Goal: Task Accomplishment & Management: Manage account settings

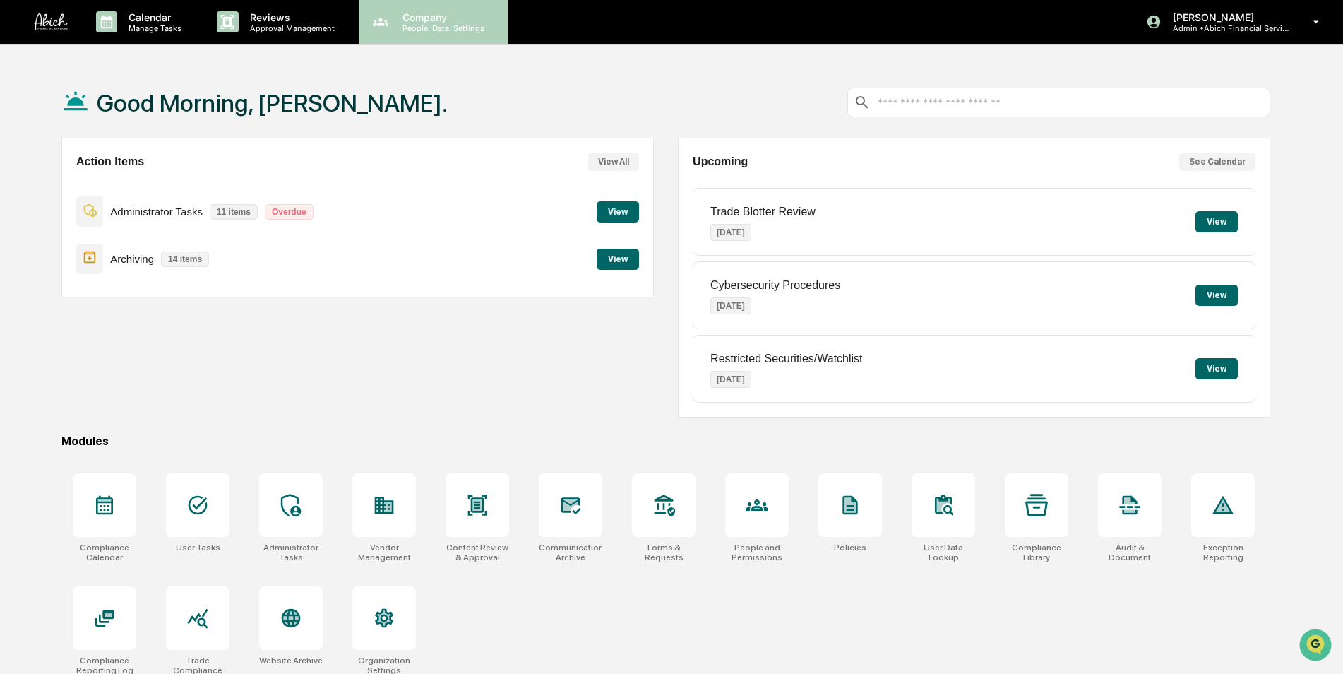
click at [422, 16] on p "Company" at bounding box center [441, 17] width 100 height 12
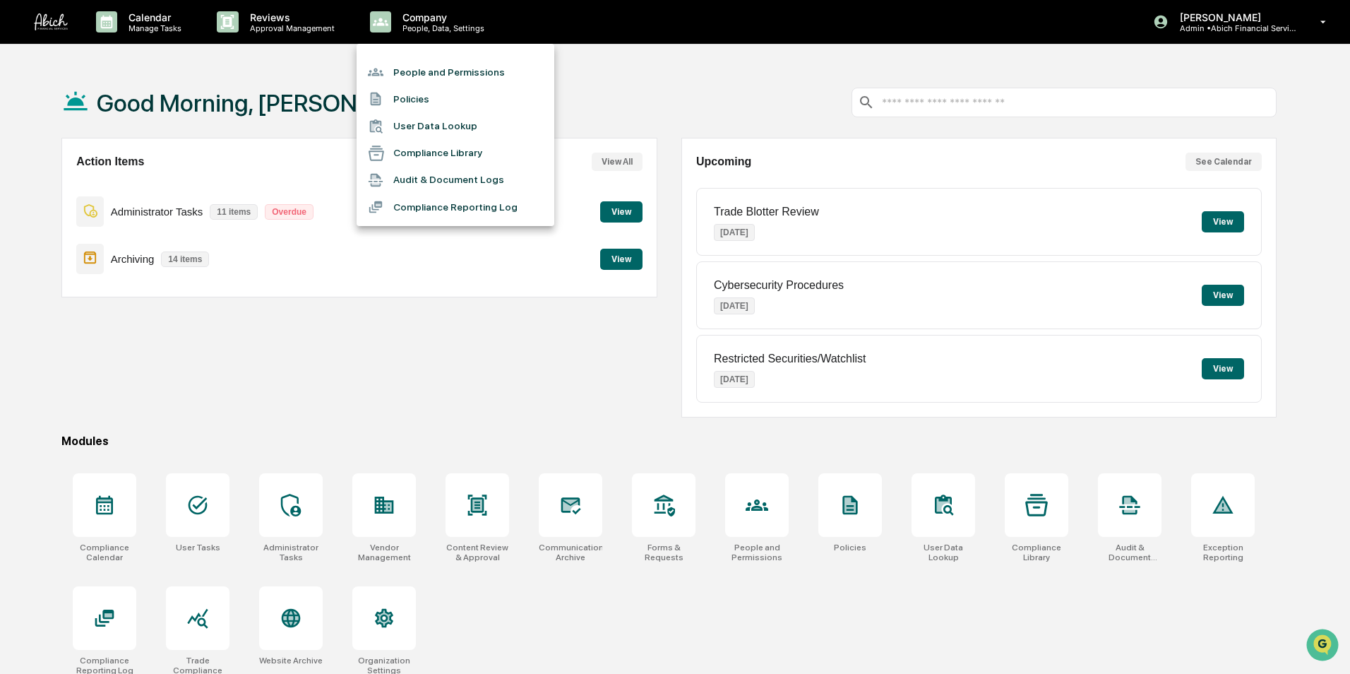
click at [423, 62] on li "People and Permissions" at bounding box center [456, 72] width 198 height 27
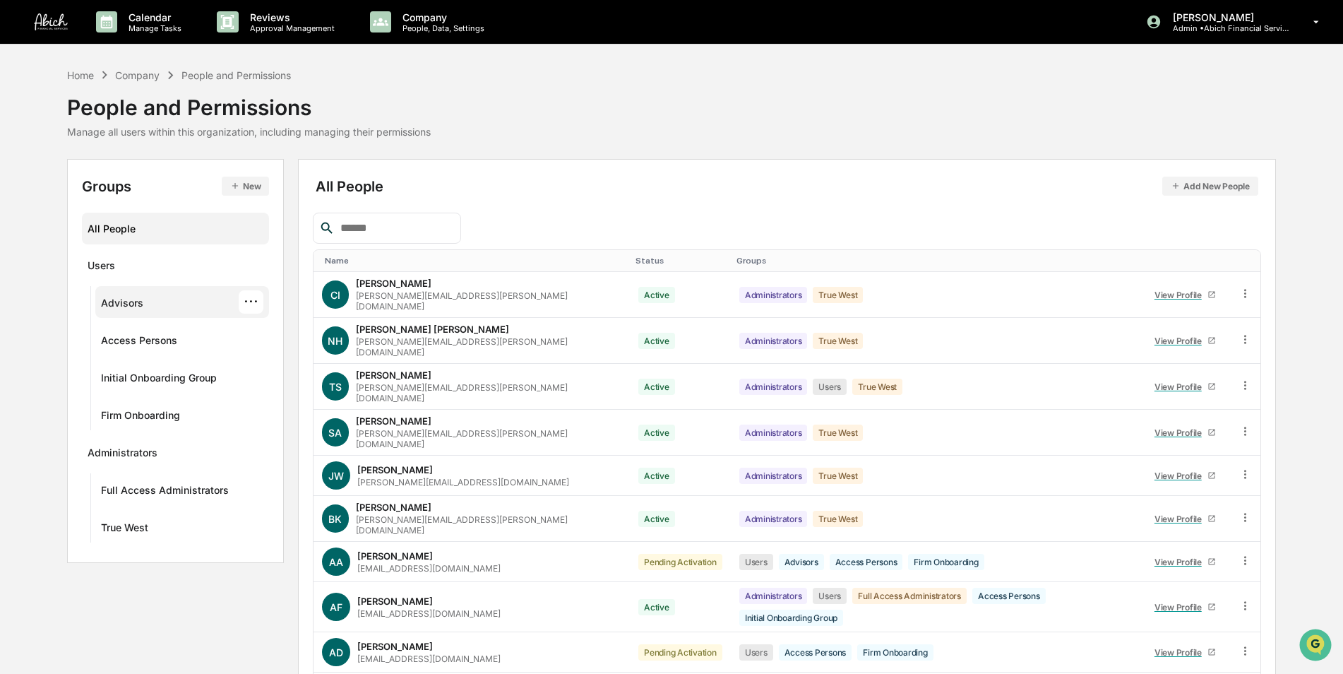
click at [165, 312] on div "Advisors ···" at bounding box center [182, 301] width 162 height 23
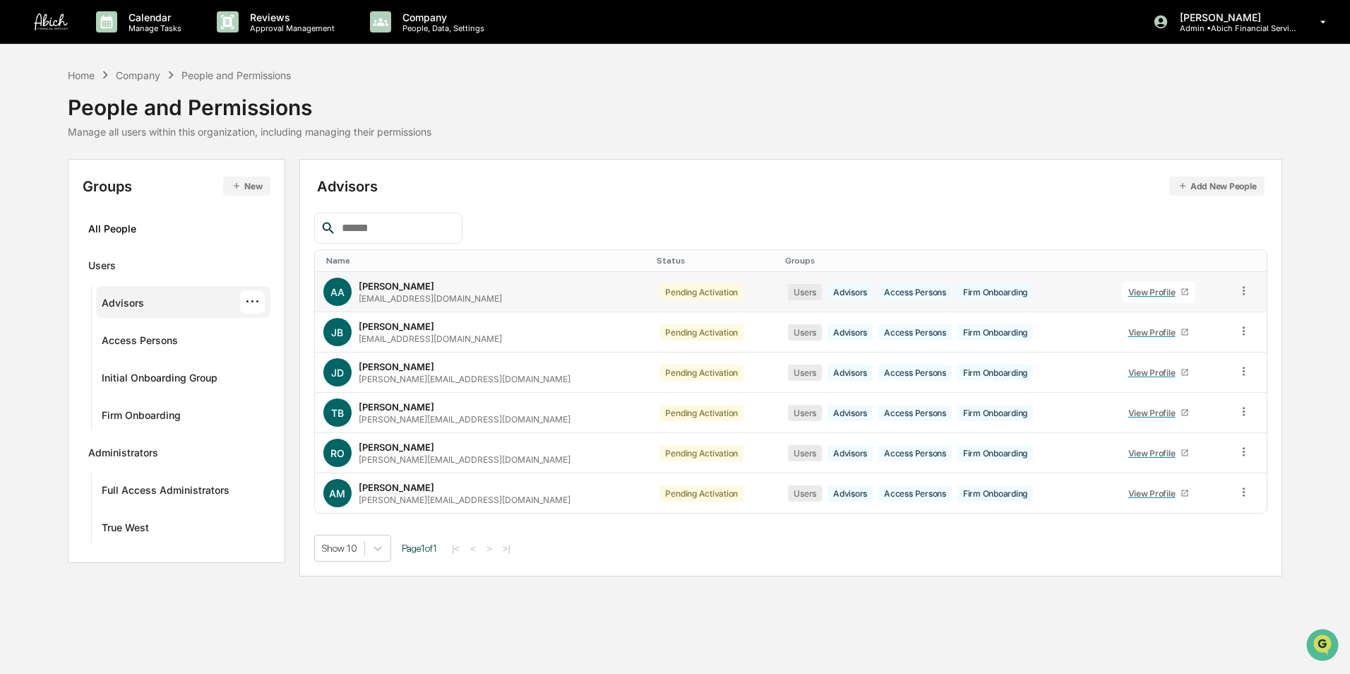
click at [1181, 292] on icon at bounding box center [1185, 291] width 8 height 8
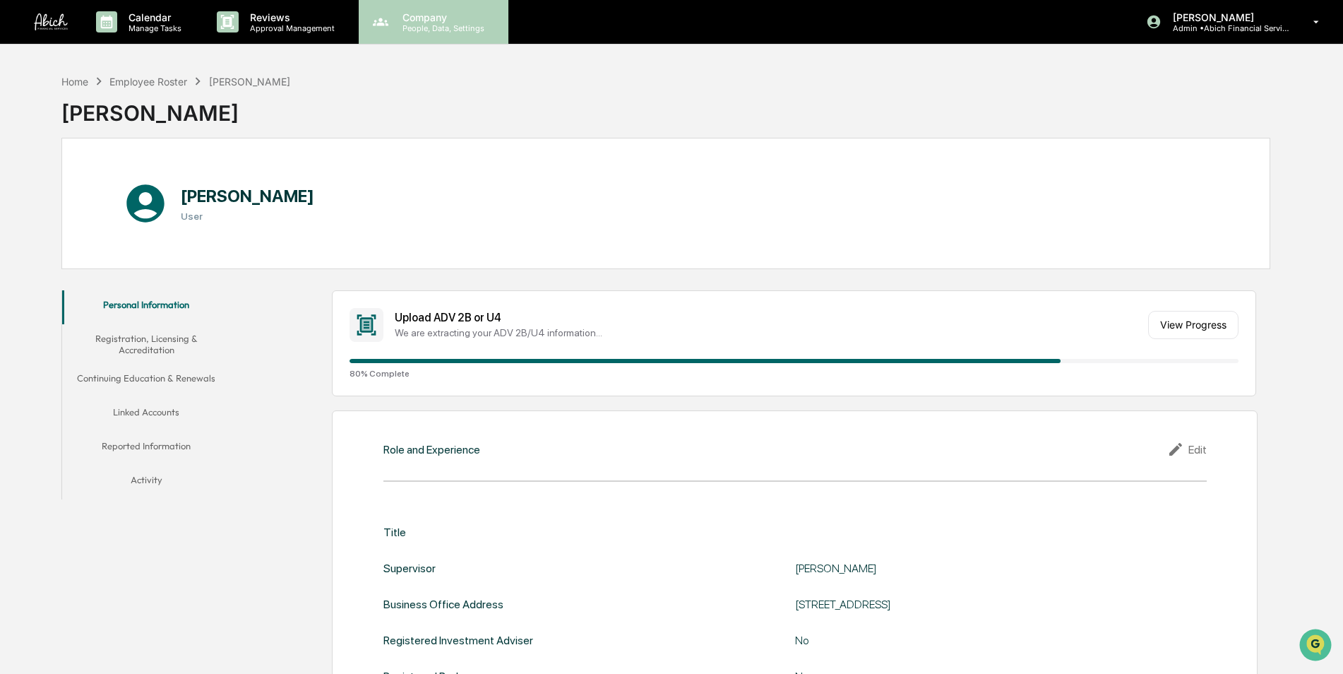
click at [439, 20] on p "Company" at bounding box center [441, 17] width 100 height 12
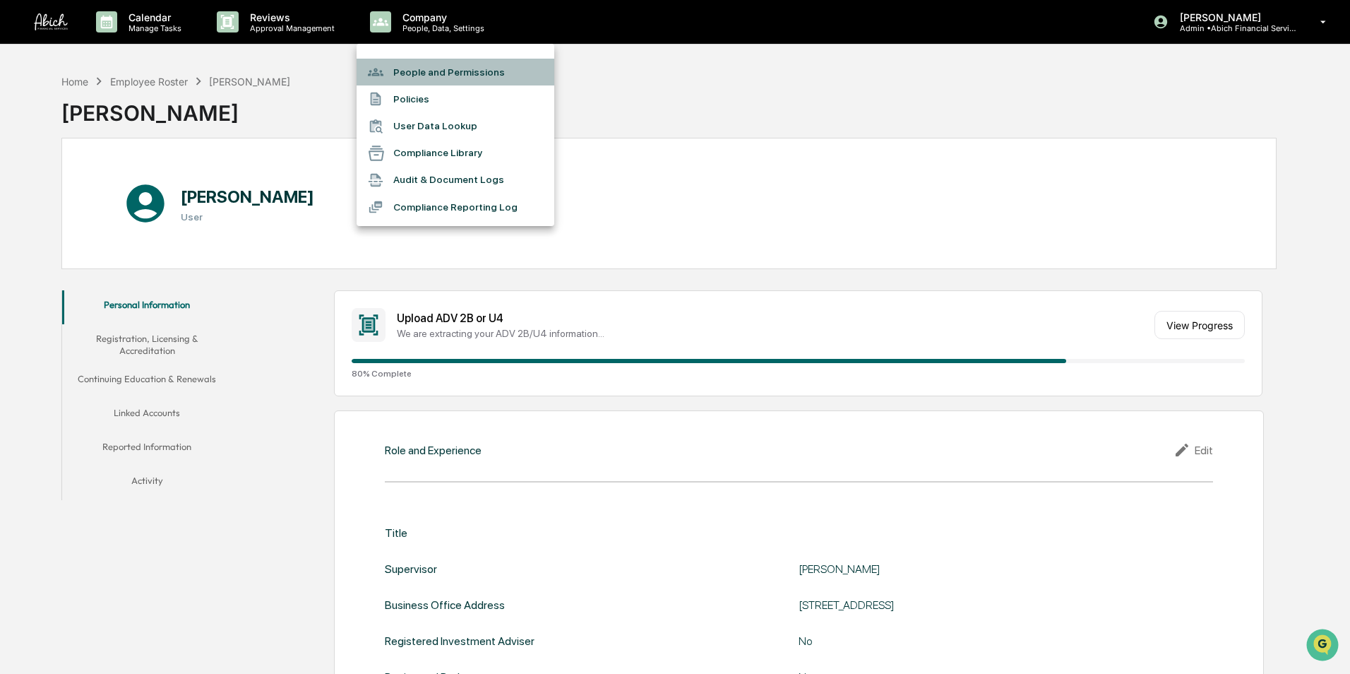
click at [432, 66] on li "People and Permissions" at bounding box center [456, 72] width 198 height 27
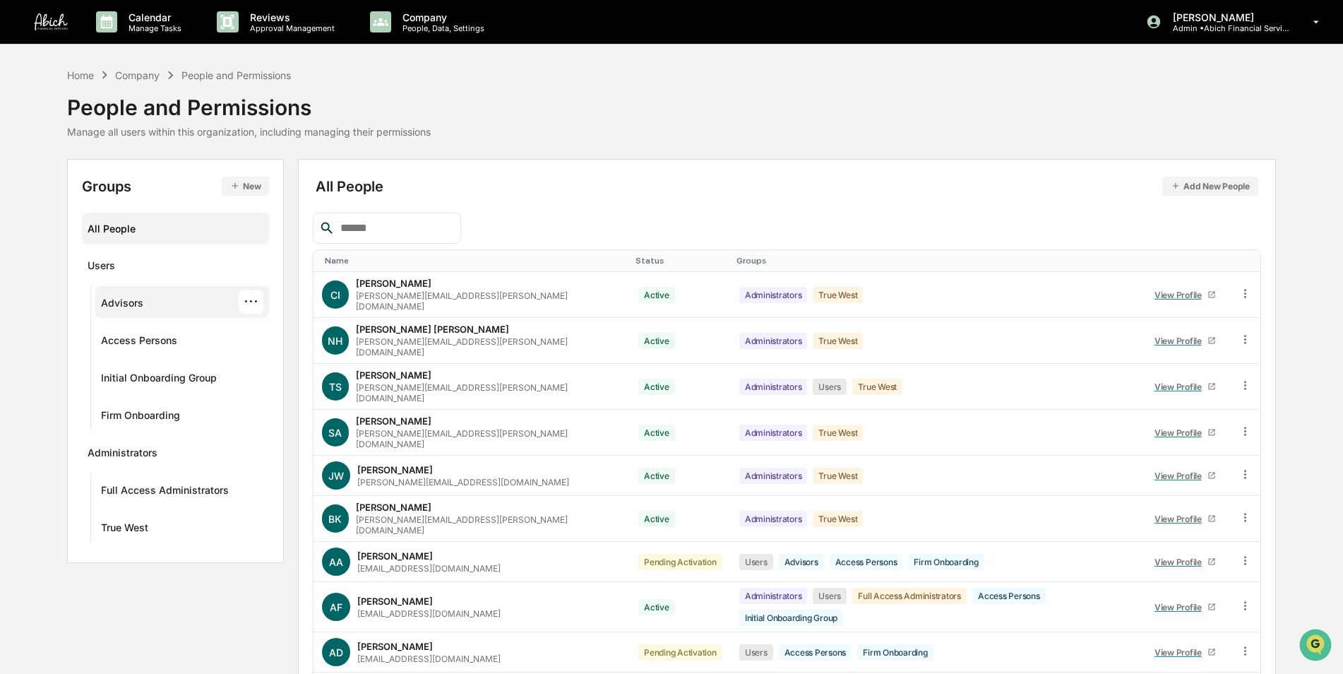
click at [145, 302] on div "Advisors ···" at bounding box center [182, 301] width 162 height 23
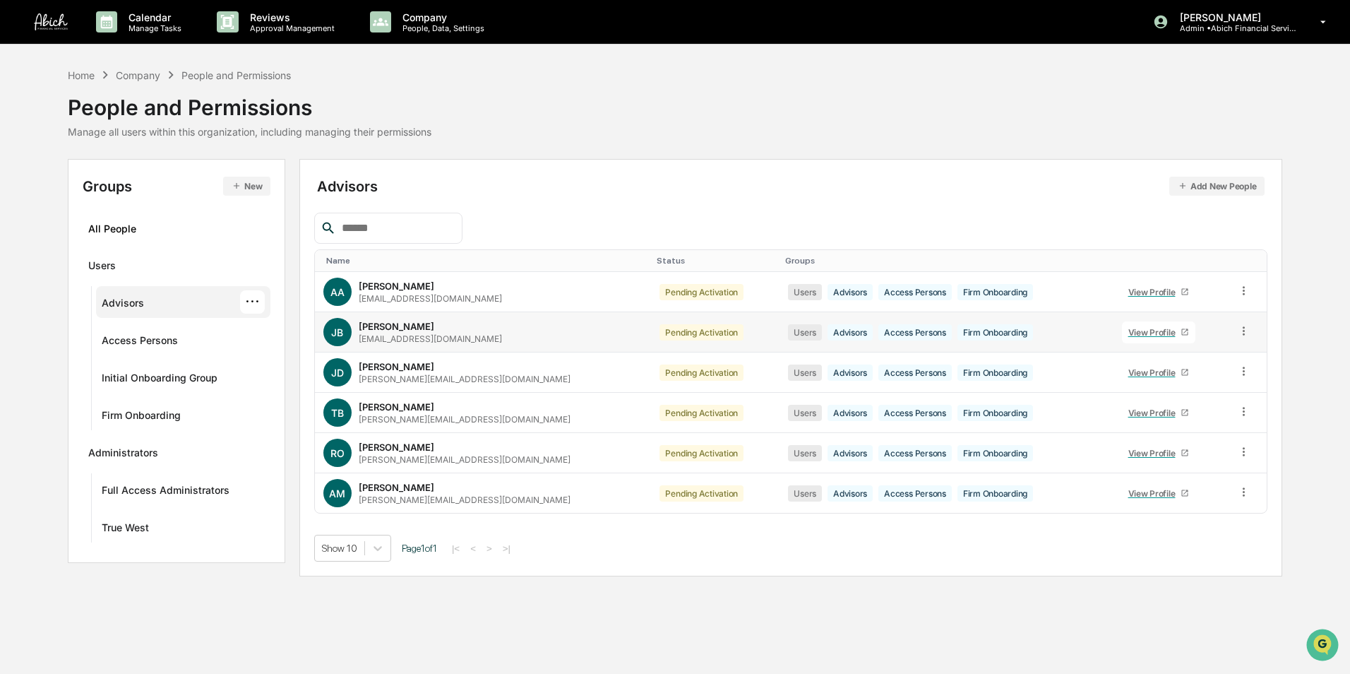
click at [1181, 333] on icon at bounding box center [1185, 332] width 8 height 8
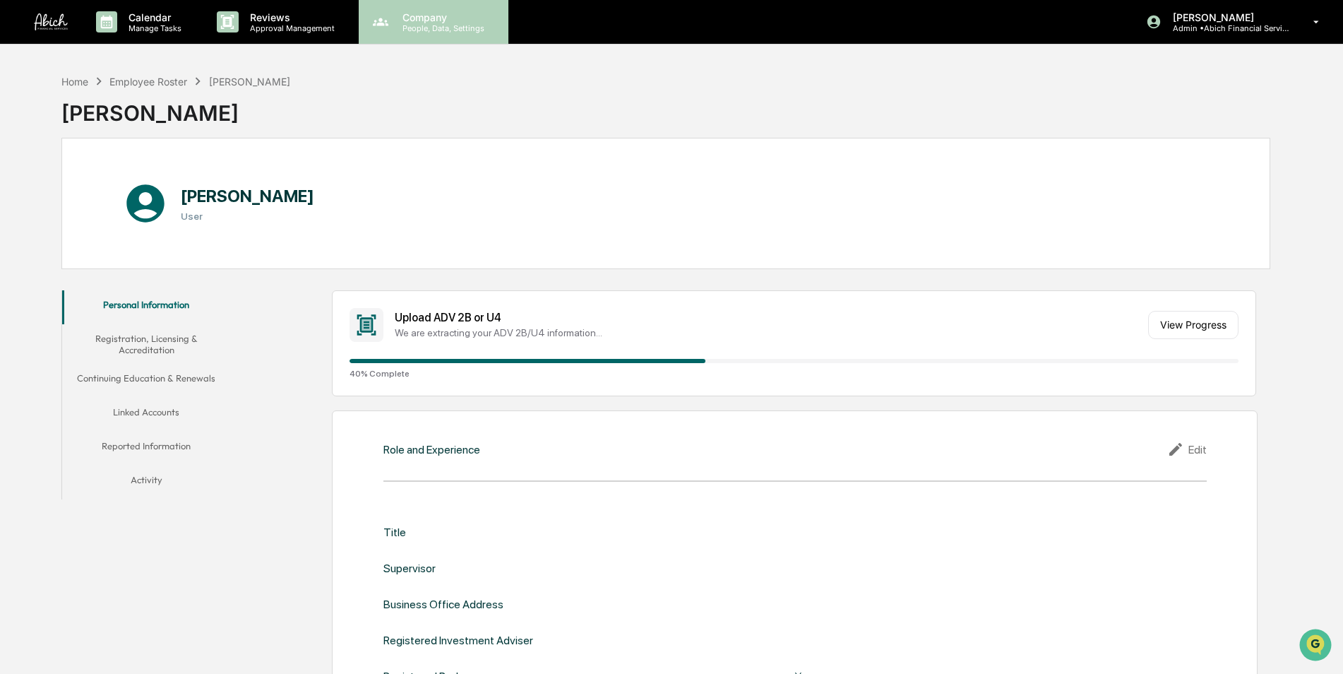
click at [424, 31] on p "People, Data, Settings" at bounding box center [441, 28] width 100 height 10
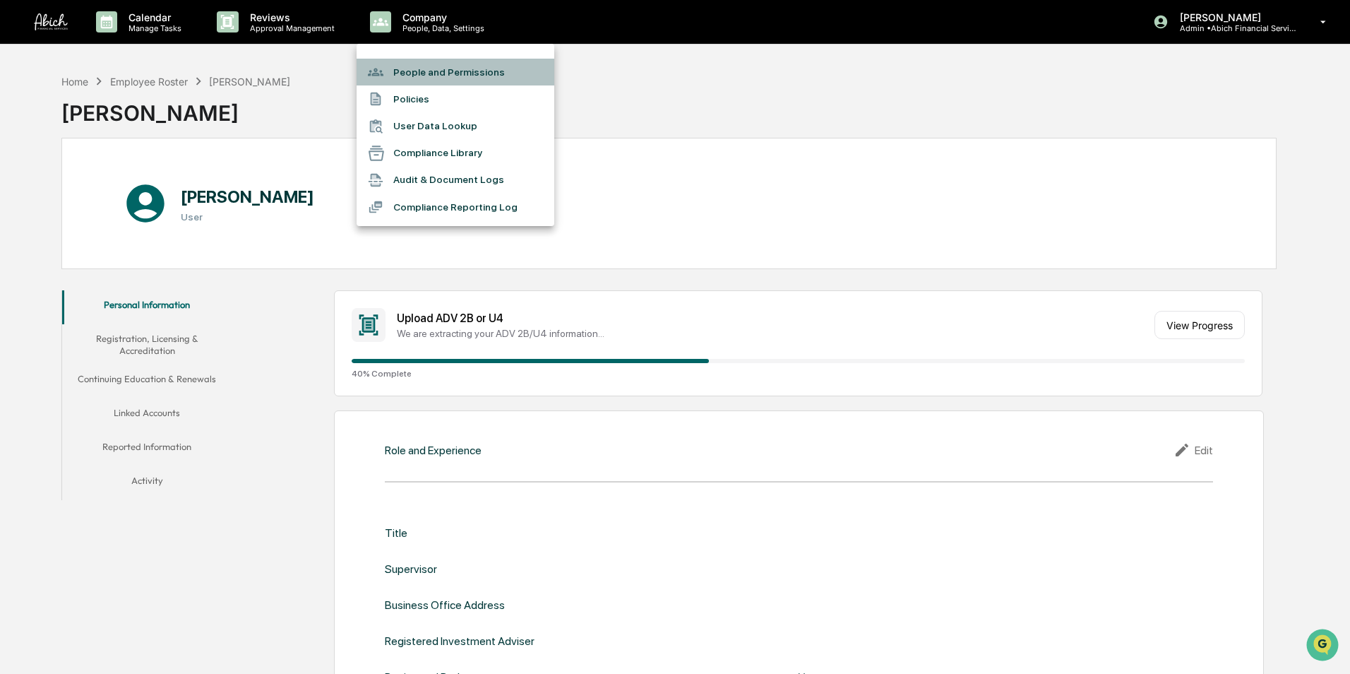
click at [422, 77] on li "People and Permissions" at bounding box center [456, 72] width 198 height 27
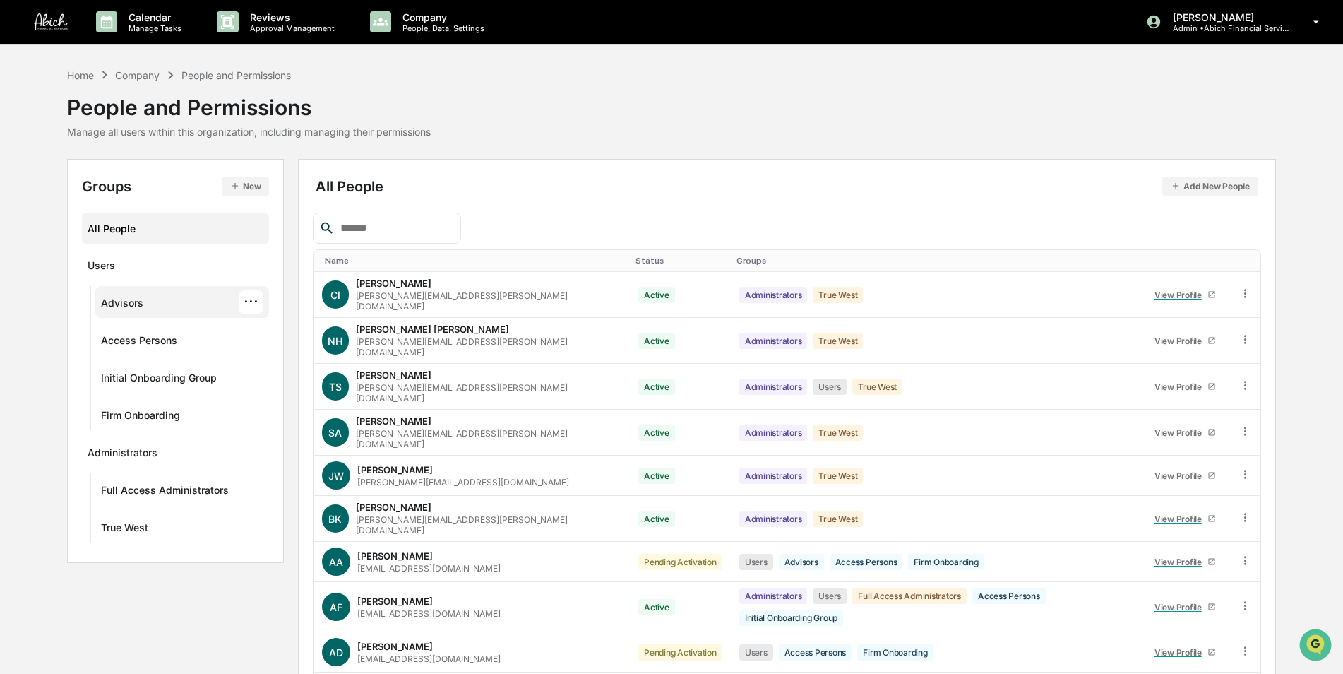
click at [133, 299] on div "Advisors" at bounding box center [122, 305] width 42 height 17
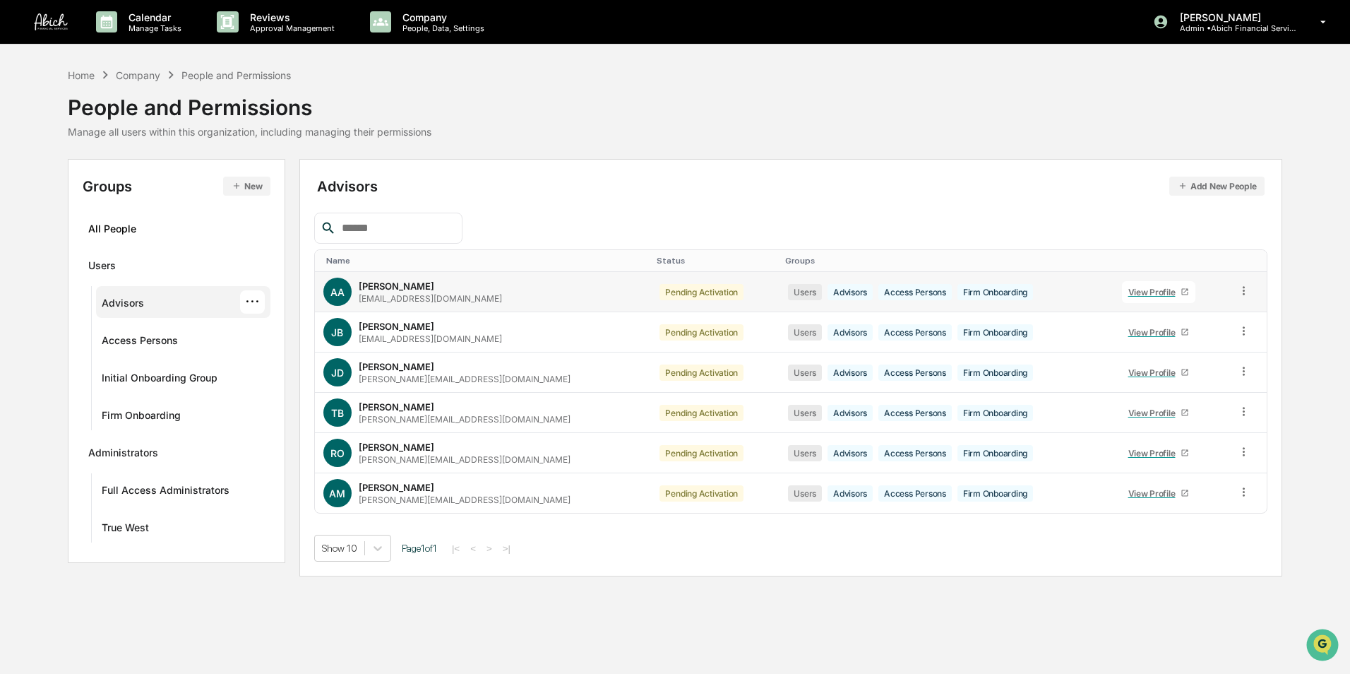
click at [1182, 292] on icon at bounding box center [1185, 292] width 6 height 6
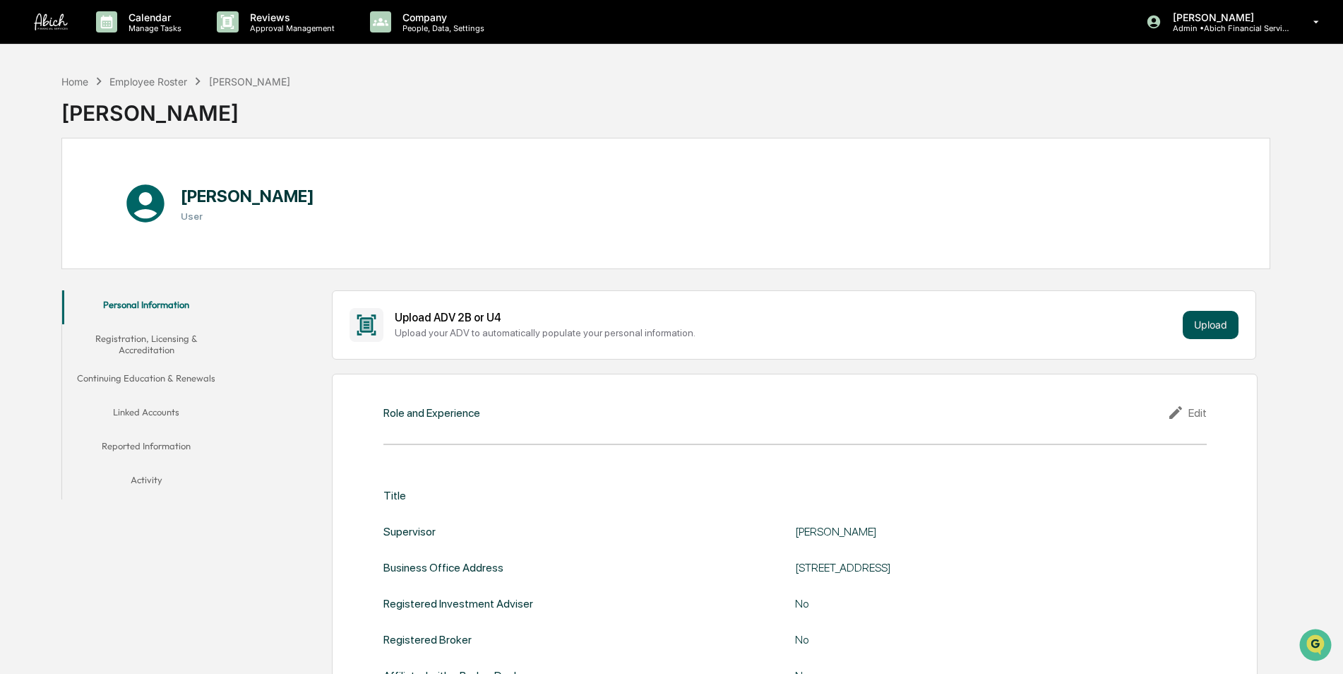
click at [1208, 328] on button "Upload" at bounding box center [1211, 325] width 56 height 28
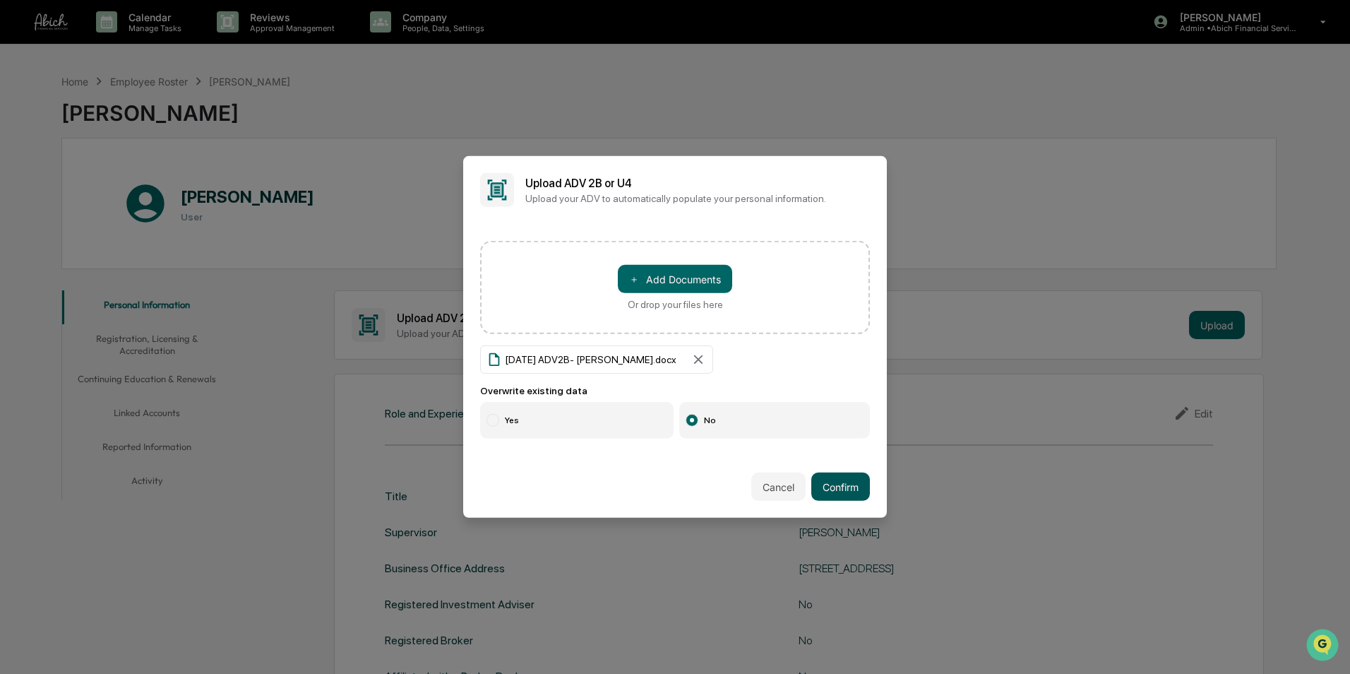
click at [840, 482] on button "Confirm" at bounding box center [840, 486] width 59 height 28
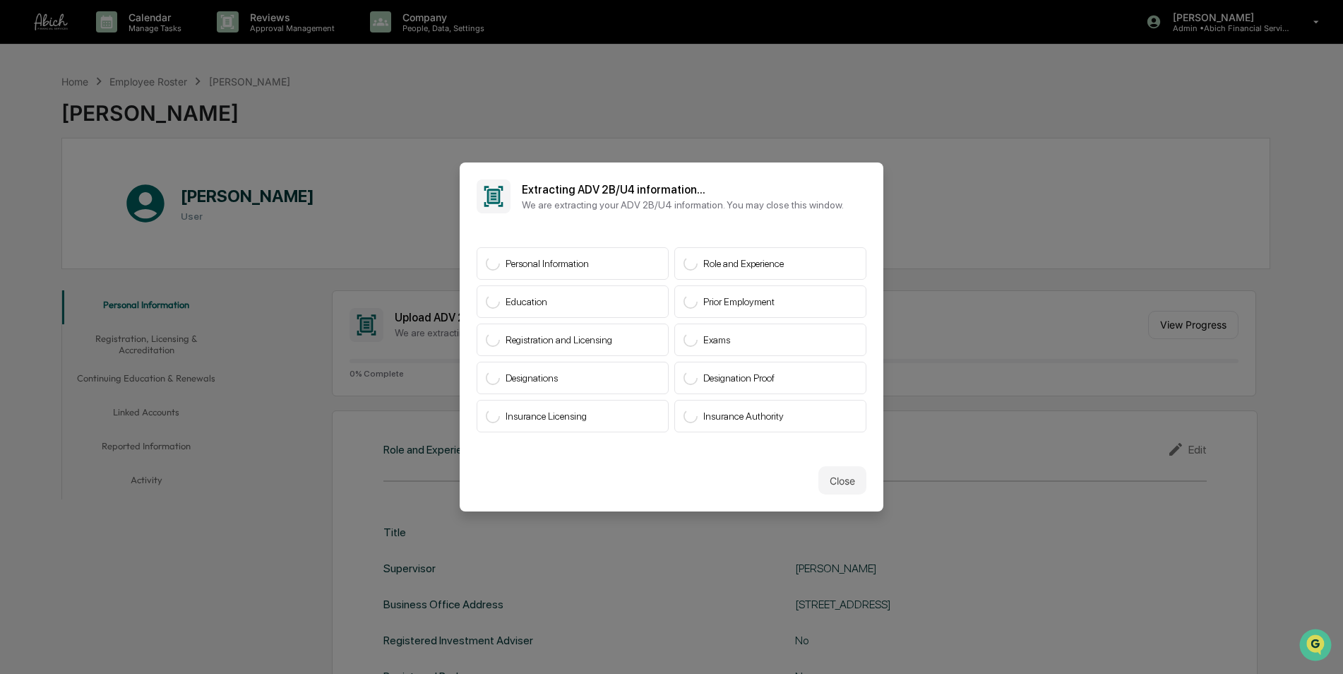
drag, startPoint x: 1098, startPoint y: 98, endPoint x: 1225, endPoint y: 54, distance: 134.5
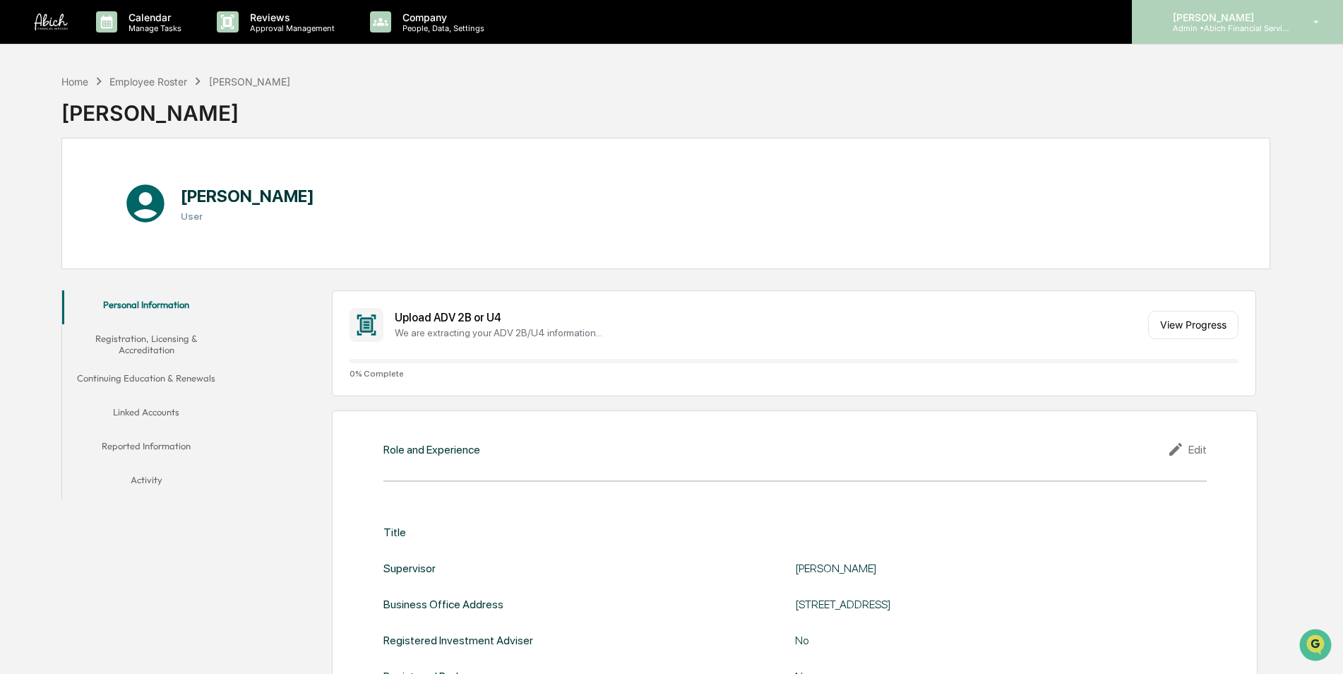
click at [1251, 26] on p "Admin • Abich Financial Services" at bounding box center [1227, 28] width 131 height 10
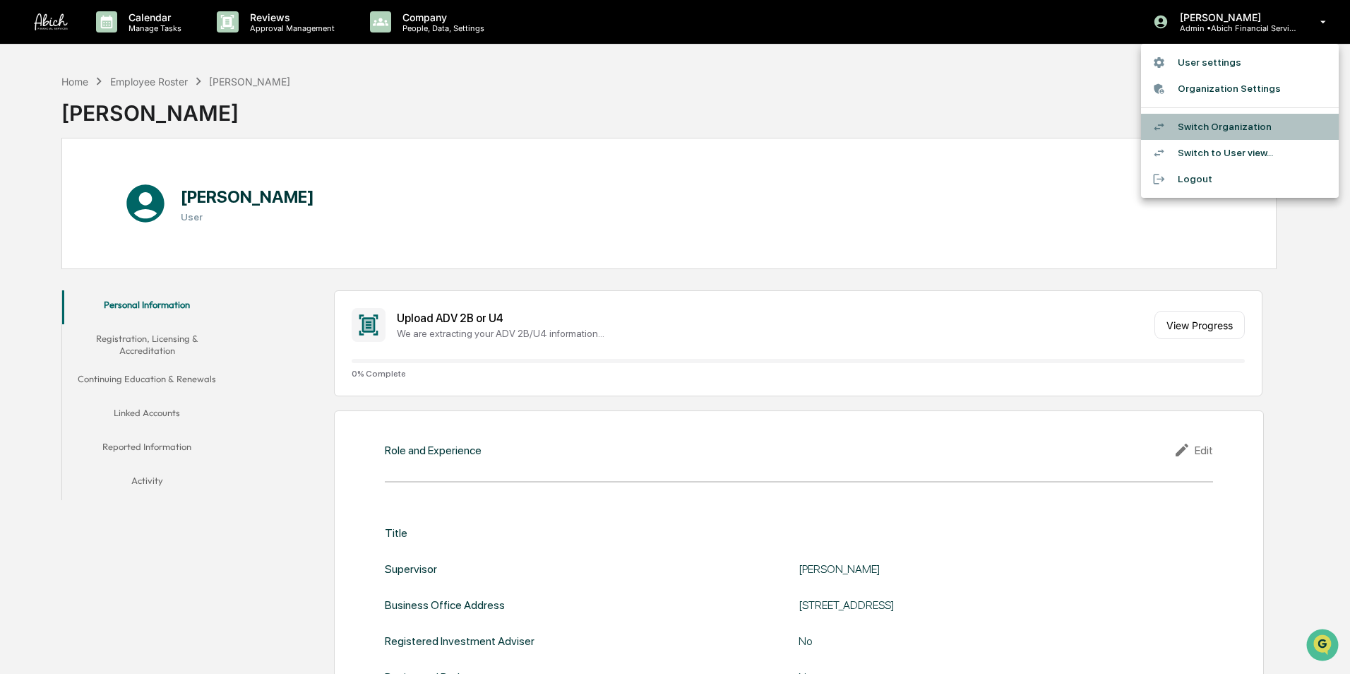
click at [1235, 124] on li "Switch Organization" at bounding box center [1240, 127] width 198 height 26
